Goal: Task Accomplishment & Management: Use online tool/utility

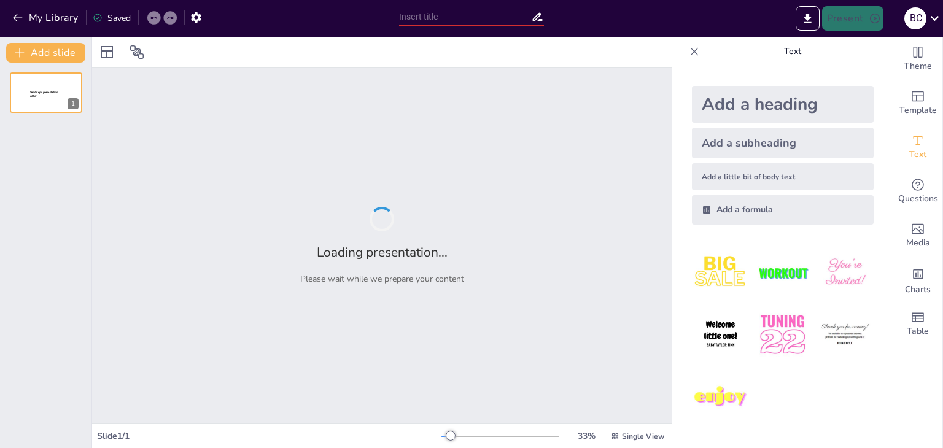
type input "Спадщина мужності: Історія солдата [PERSON_NAME]"
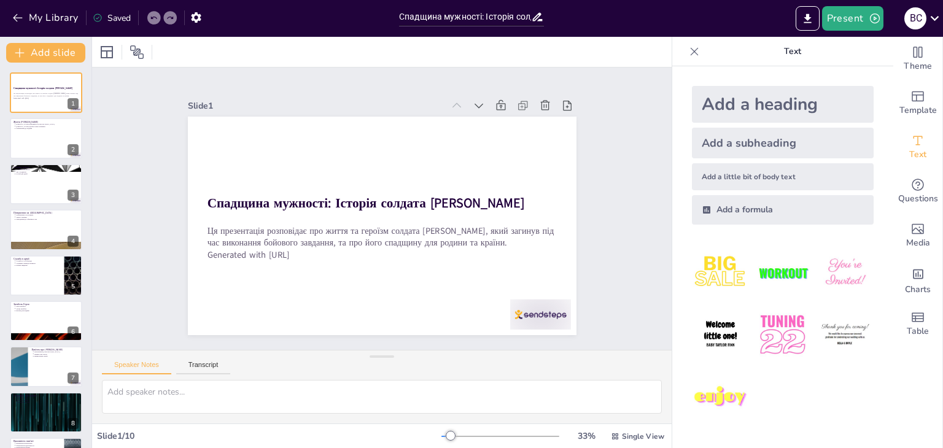
click at [706, 273] on img at bounding box center [720, 272] width 57 height 57
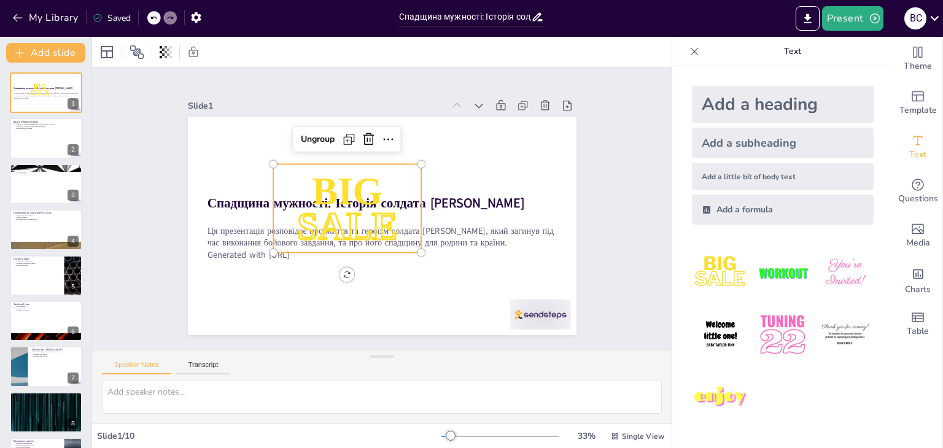
click at [158, 18] on div at bounding box center [154, 18] width 14 height 14
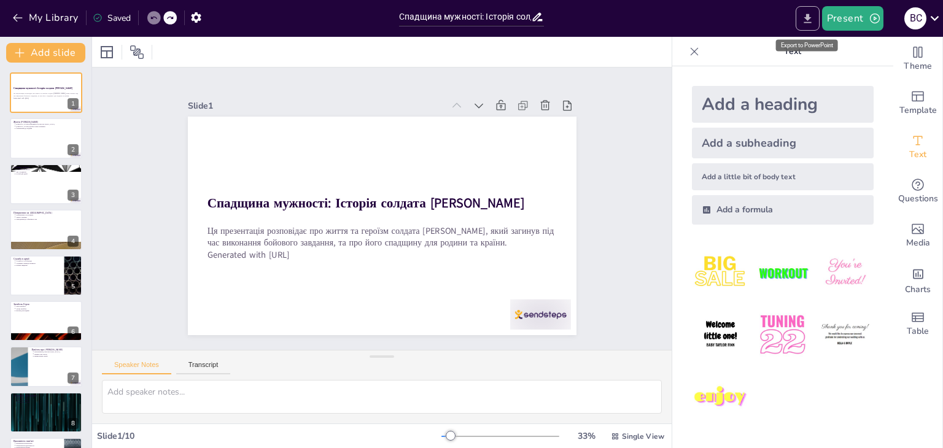
click at [809, 18] on icon "Export to PowerPoint" at bounding box center [807, 18] width 7 height 9
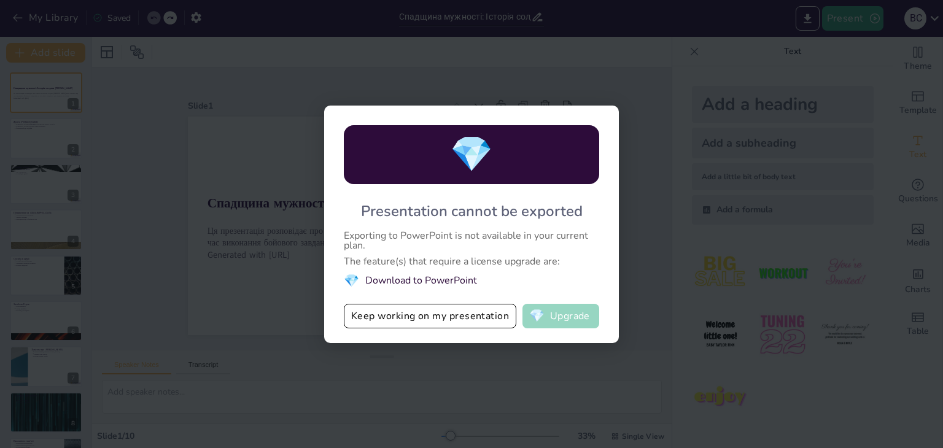
click at [563, 320] on button "💎 Upgrade" at bounding box center [561, 316] width 77 height 25
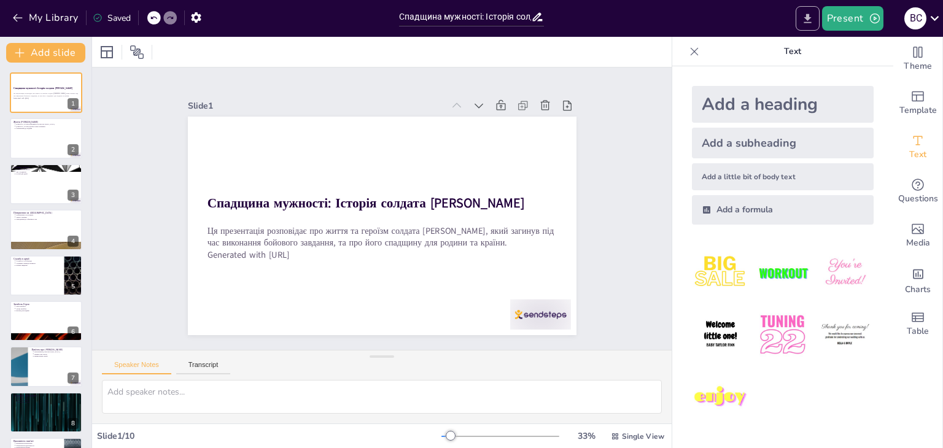
click at [808, 10] on button "Export to PowerPoint" at bounding box center [808, 18] width 24 height 25
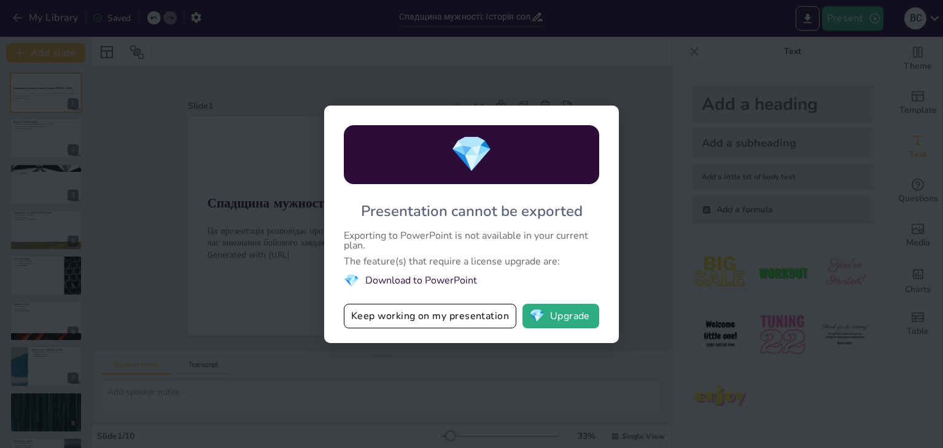
click at [437, 281] on li "💎 Download to PowerPoint" at bounding box center [471, 281] width 255 height 17
click at [458, 320] on button "Keep working on my presentation" at bounding box center [430, 316] width 173 height 25
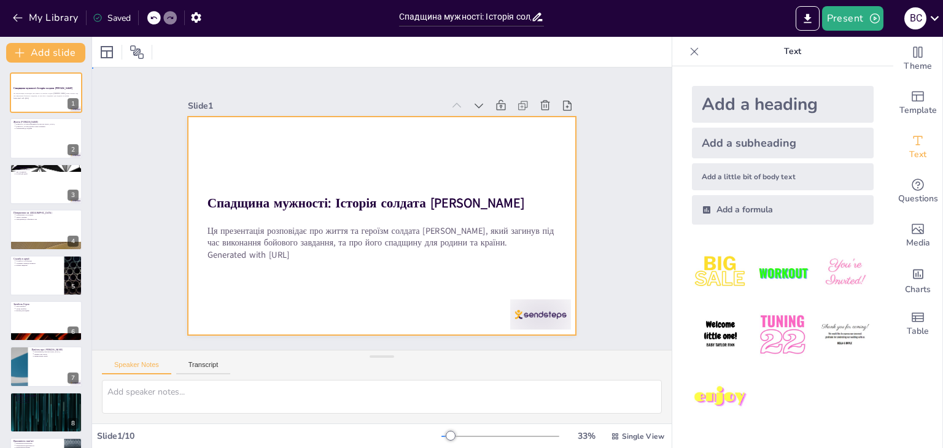
click at [458, 320] on div at bounding box center [381, 226] width 410 height 258
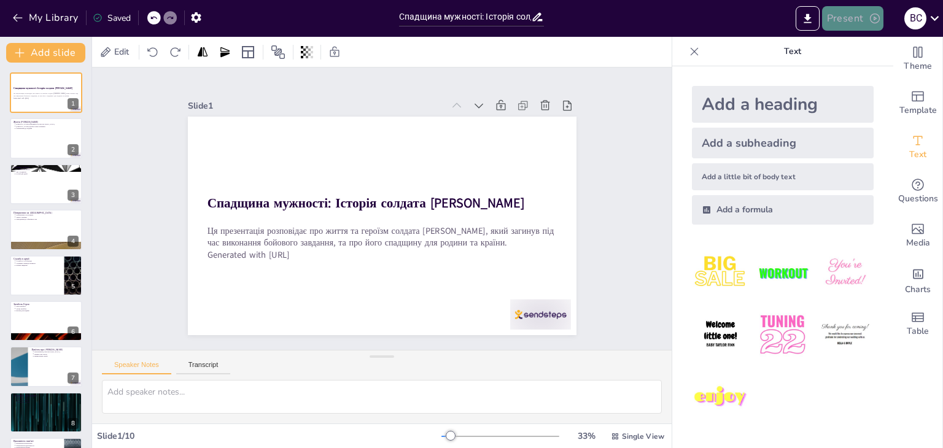
click at [847, 23] on button "Present" at bounding box center [852, 18] width 61 height 25
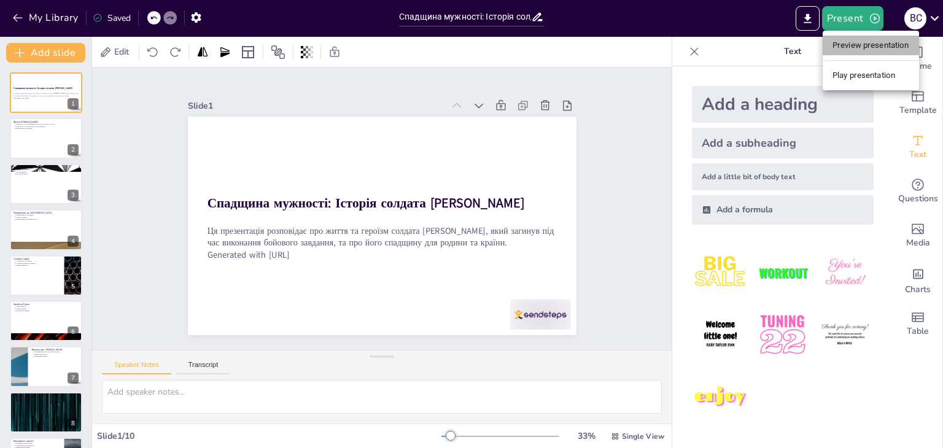
click at [877, 46] on li "Preview presentation" at bounding box center [871, 46] width 96 height 20
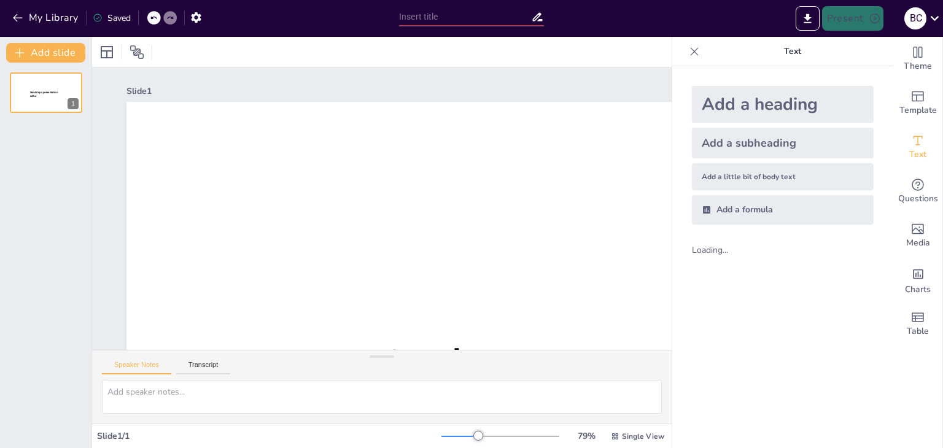
type input "Спадщина мужності: Історія солдата [PERSON_NAME]"
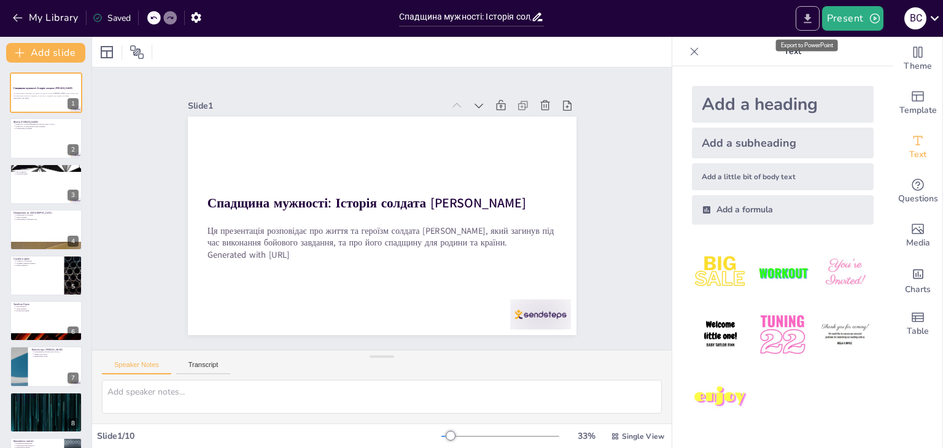
click at [808, 25] on button "Export to PowerPoint" at bounding box center [808, 18] width 24 height 25
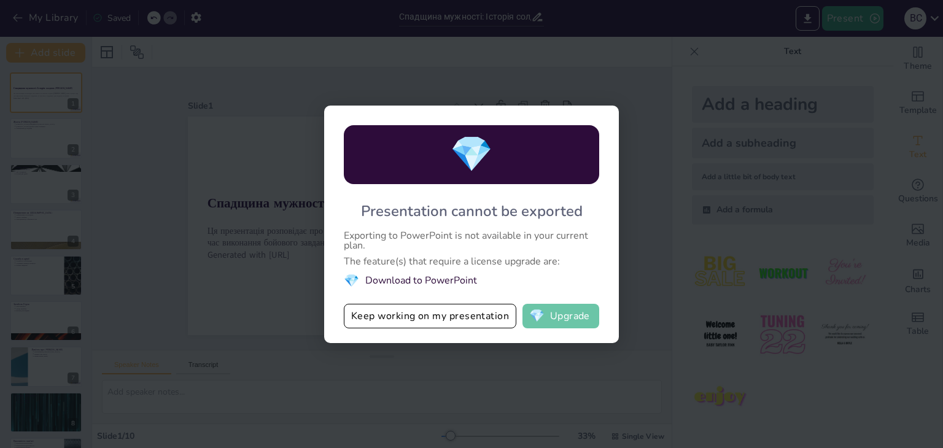
click at [559, 310] on button "💎 Upgrade" at bounding box center [561, 316] width 77 height 25
